Goal: Find specific page/section: Find specific page/section

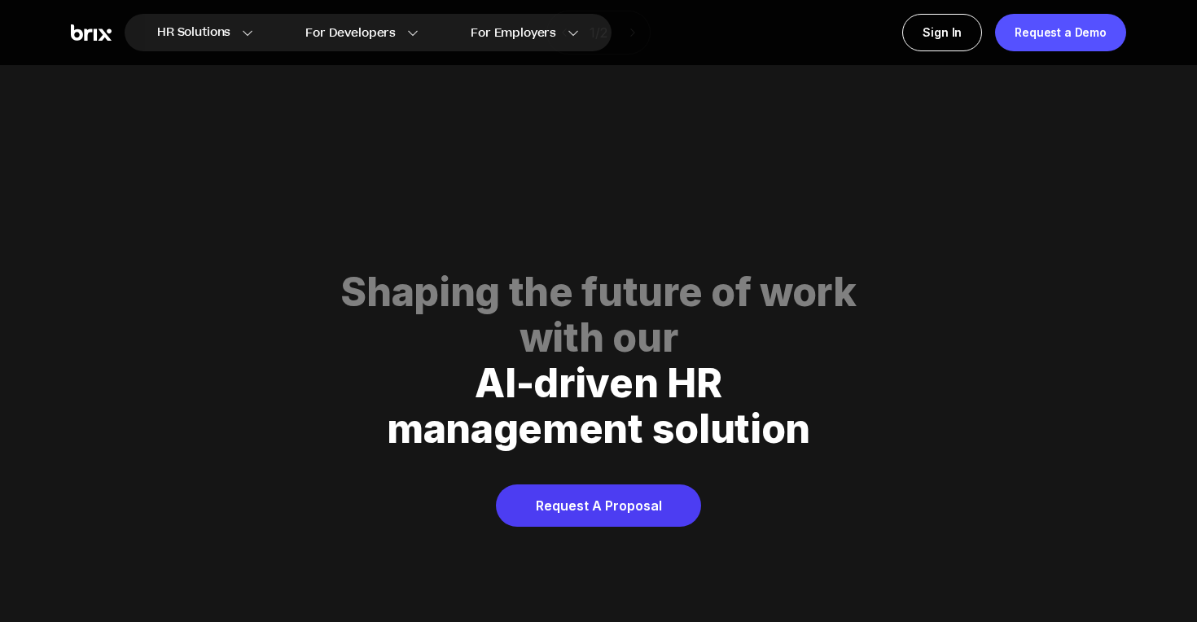
scroll to position [8316, 0]
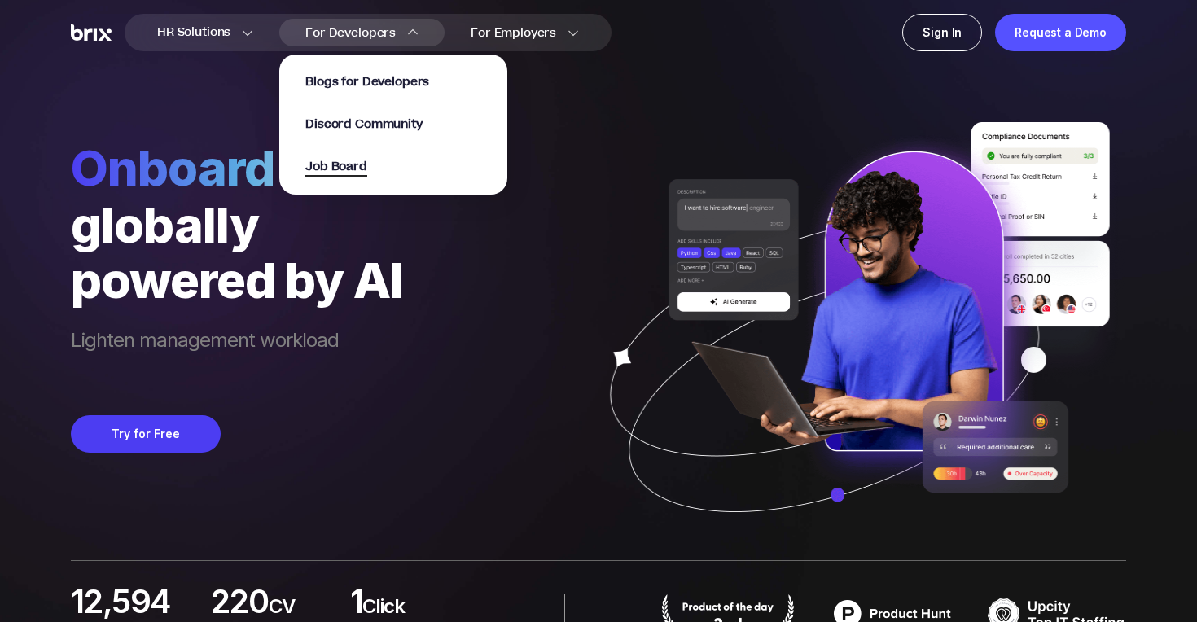
click at [362, 165] on span "Job Board" at bounding box center [336, 167] width 62 height 19
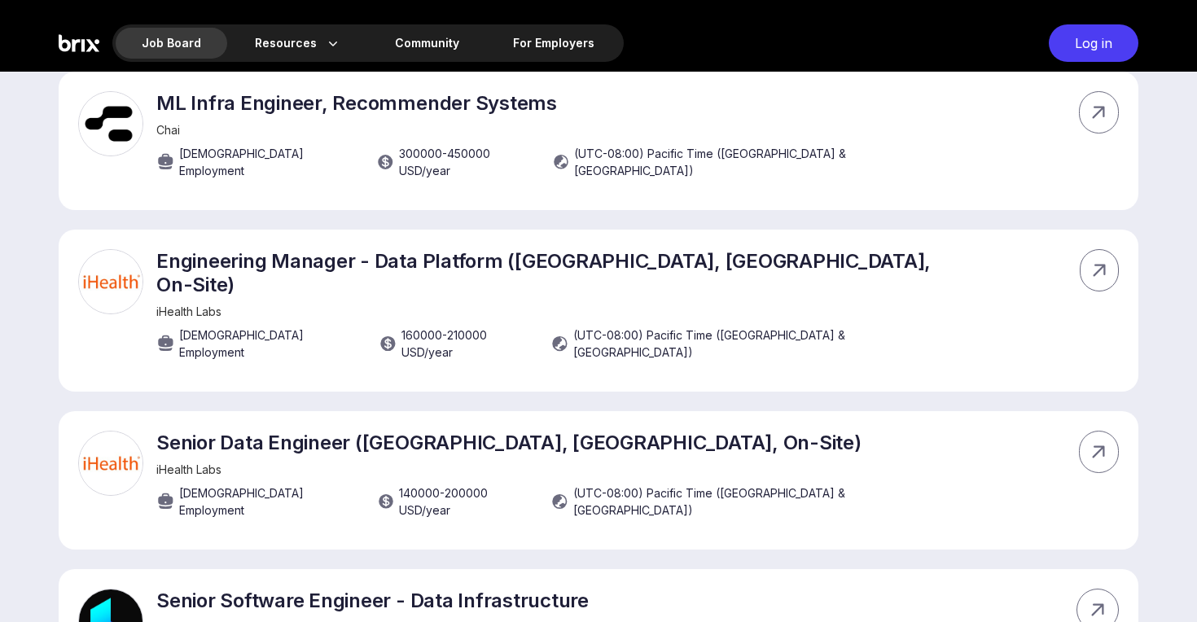
scroll to position [3686, 0]
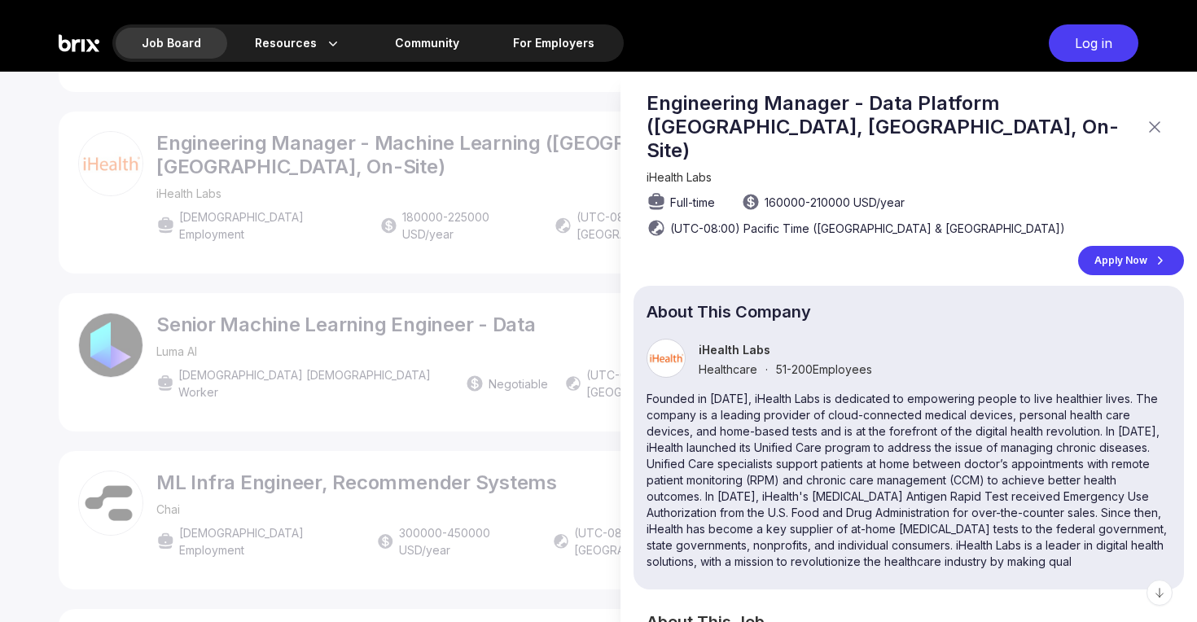
click at [107, 412] on div at bounding box center [598, 347] width 1197 height 551
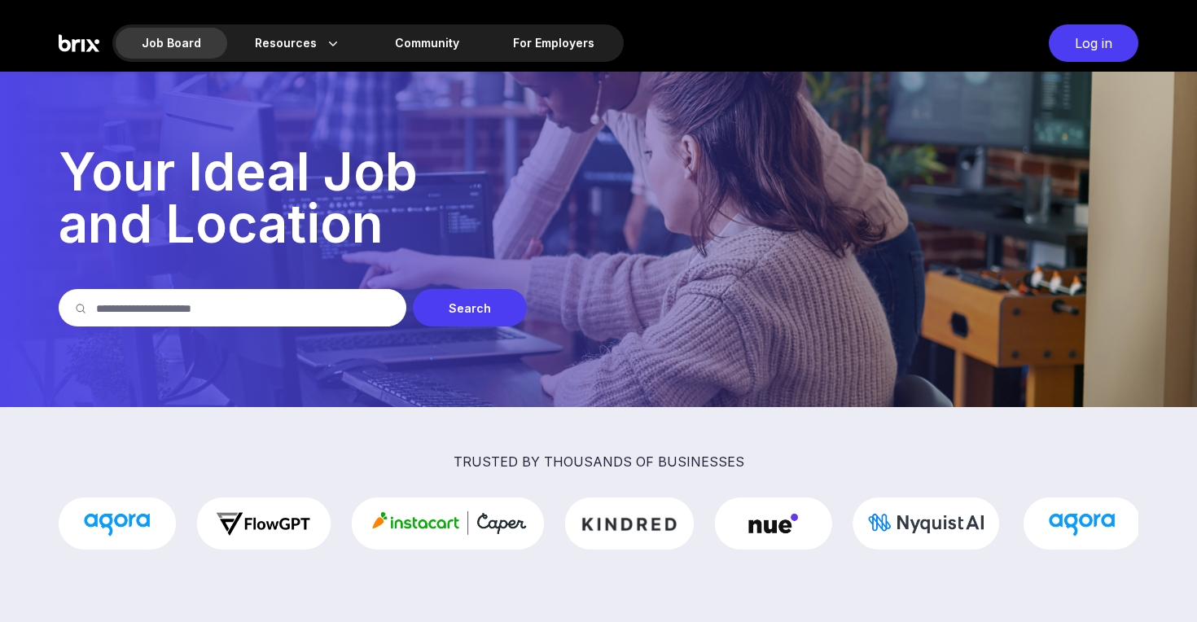
scroll to position [3686, 0]
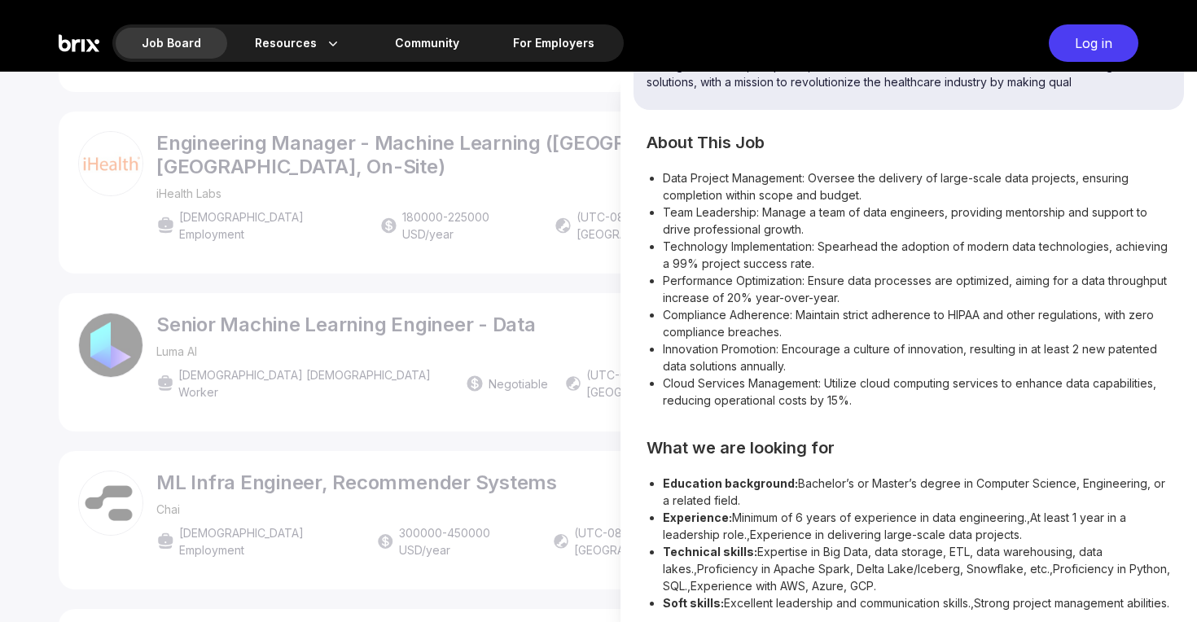
scroll to position [482, 0]
click at [477, 436] on div at bounding box center [598, 347] width 1197 height 551
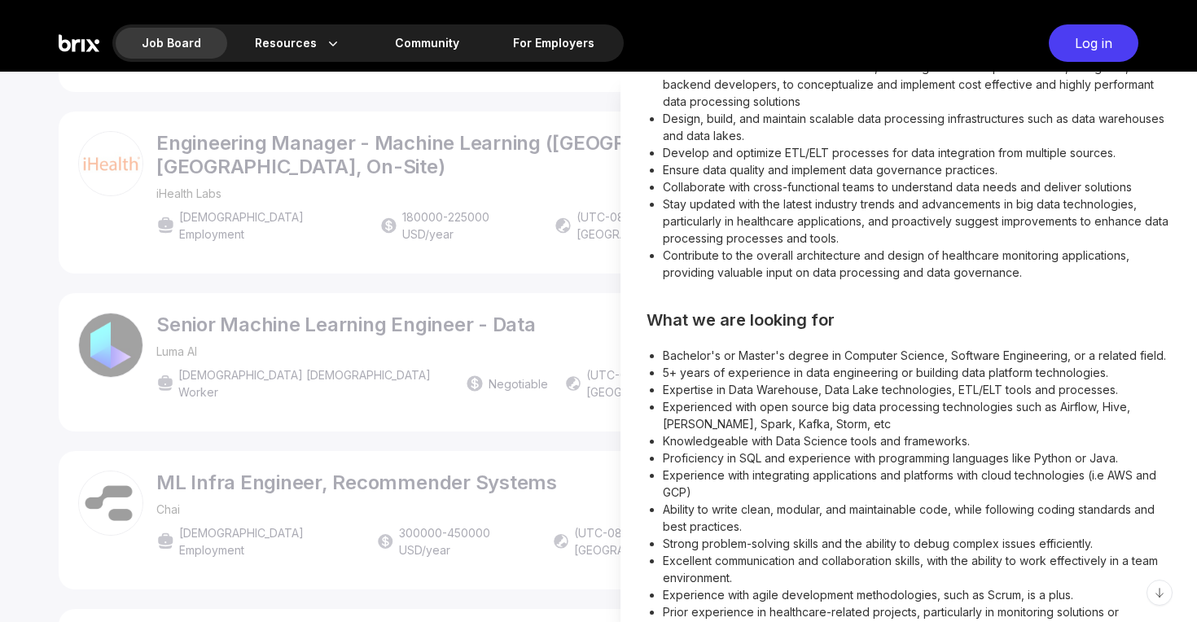
scroll to position [578, 0]
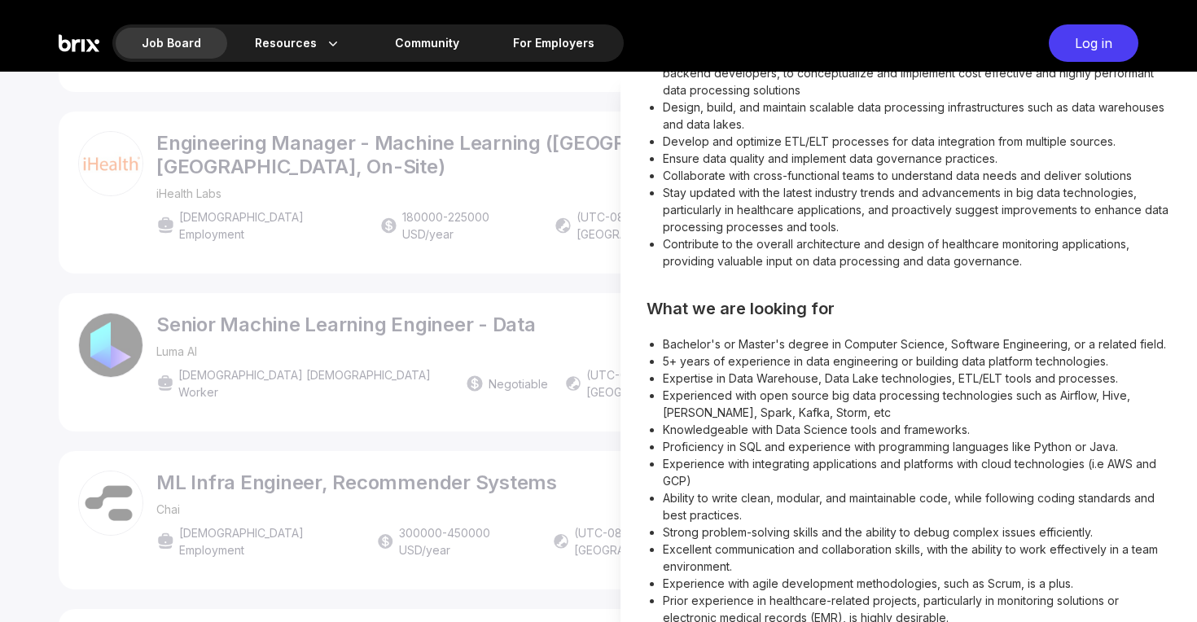
click at [515, 336] on div at bounding box center [598, 347] width 1197 height 551
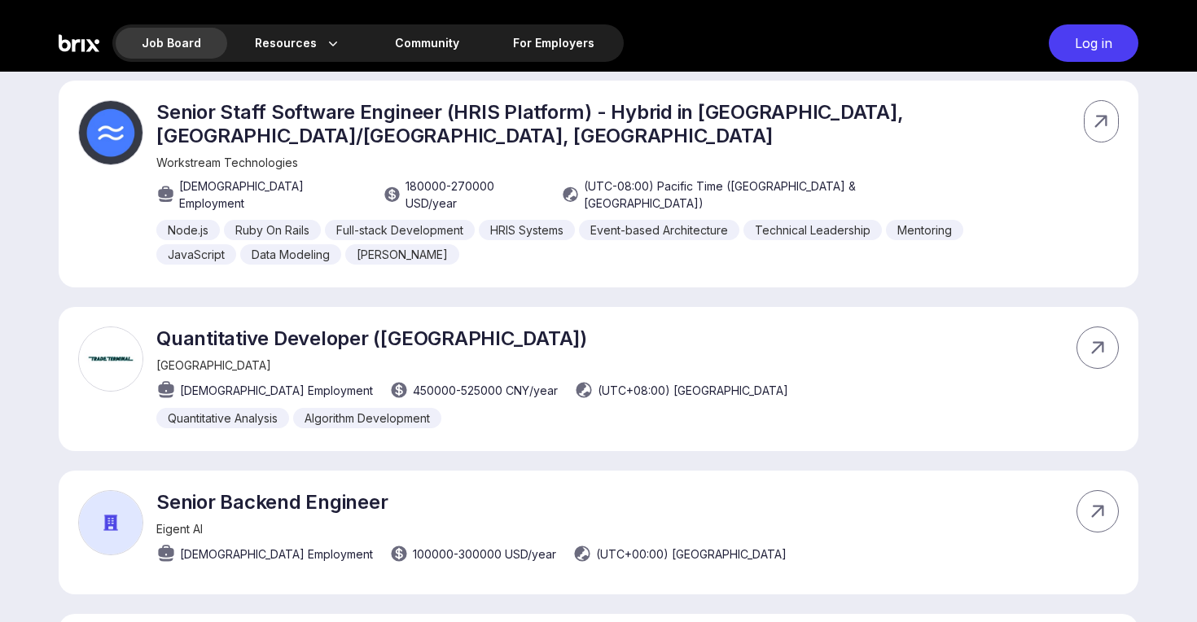
scroll to position [6628, 0]
